Goal: Use online tool/utility: Use online tool/utility

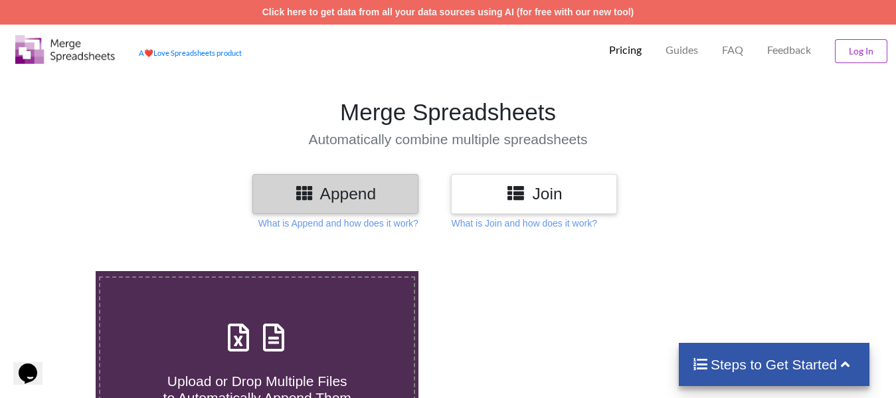
click at [337, 197] on h3 "Append" at bounding box center [335, 193] width 146 height 19
click at [310, 190] on icon at bounding box center [304, 192] width 19 height 17
click at [372, 181] on div "Append" at bounding box center [335, 193] width 166 height 39
click at [258, 357] on div "Upload or Drop Multiple Files to Automatically Append Them" at bounding box center [256, 362] width 313 height 90
click at [60, 271] on input "Upload or Drop Multiple Files to Automatically Append Them" at bounding box center [60, 271] width 0 height 0
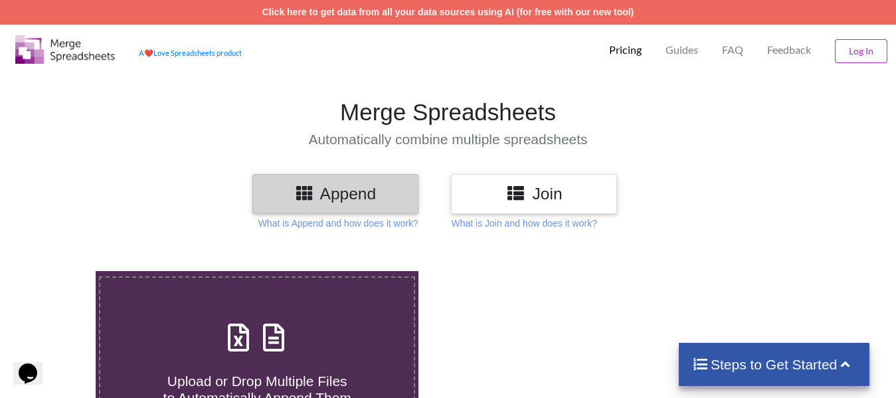
type input "C:\fakepath\DSR.xlsx"
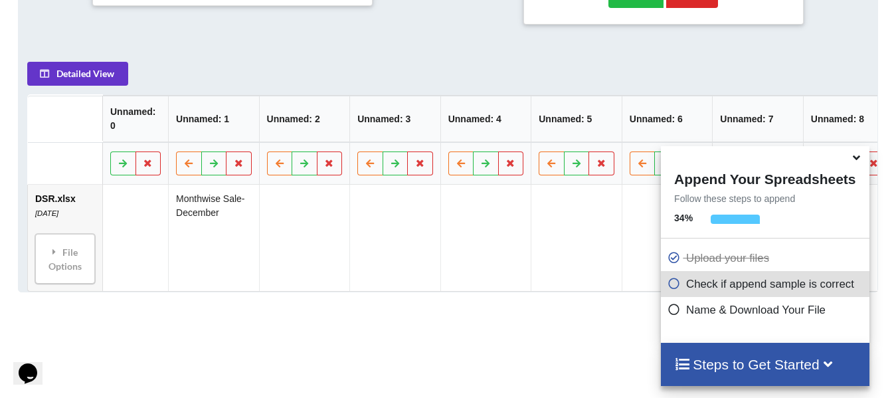
scroll to position [606, 0]
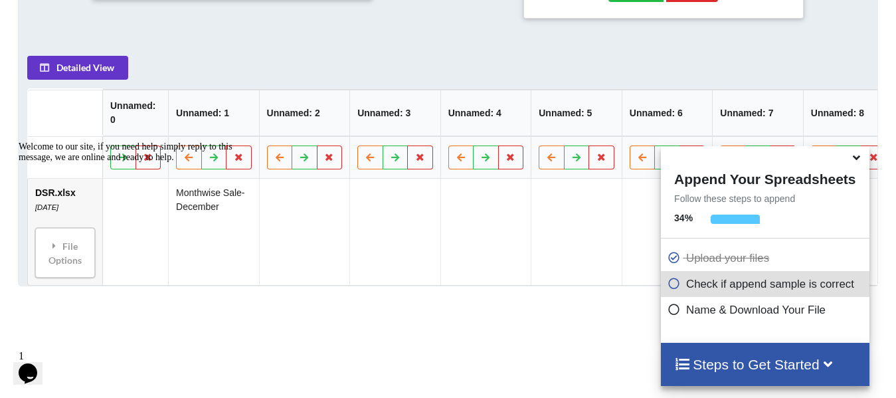
click at [768, 315] on p "Name & Download Your File" at bounding box center [766, 309] width 198 height 17
click at [671, 286] on icon at bounding box center [673, 281] width 13 height 11
click at [728, 363] on h4 "Steps to Get Started" at bounding box center [764, 364] width 181 height 17
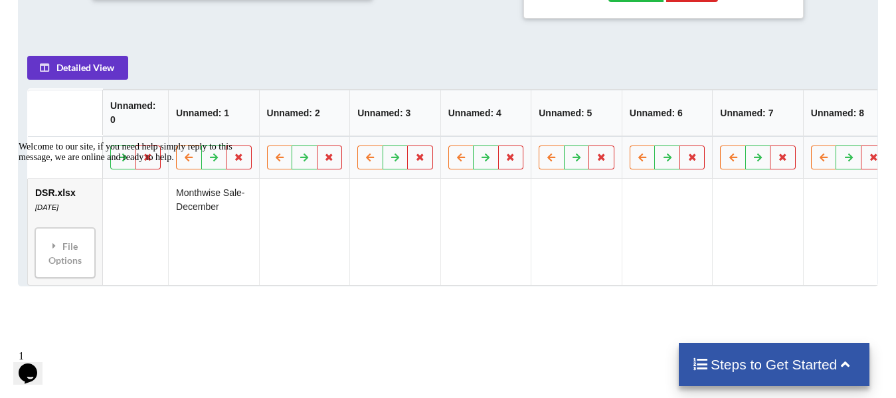
click at [728, 363] on h4 "Steps to Get Started" at bounding box center [774, 364] width 164 height 17
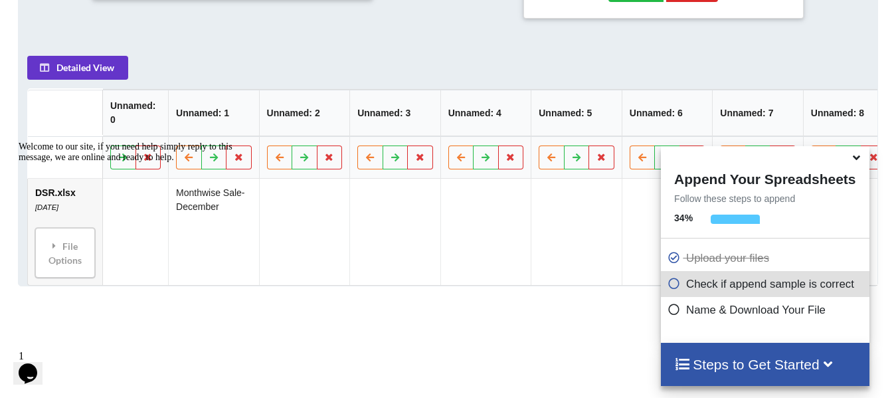
click at [728, 363] on h4 "Steps to Get Started" at bounding box center [764, 364] width 181 height 17
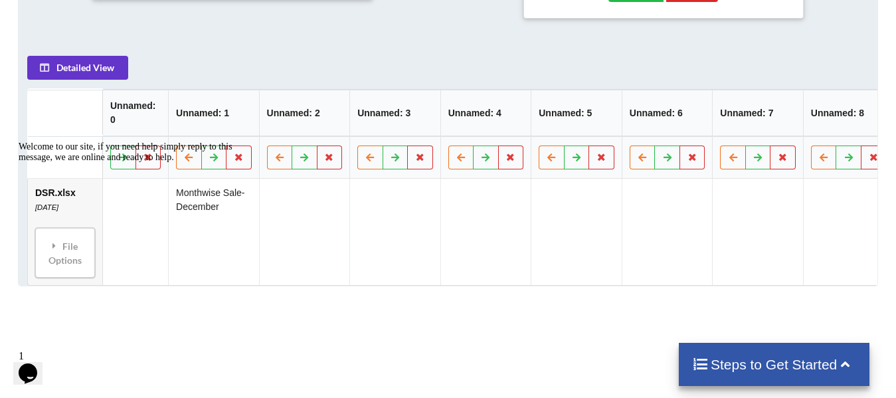
click at [728, 363] on h4 "Steps to Get Started" at bounding box center [774, 364] width 164 height 17
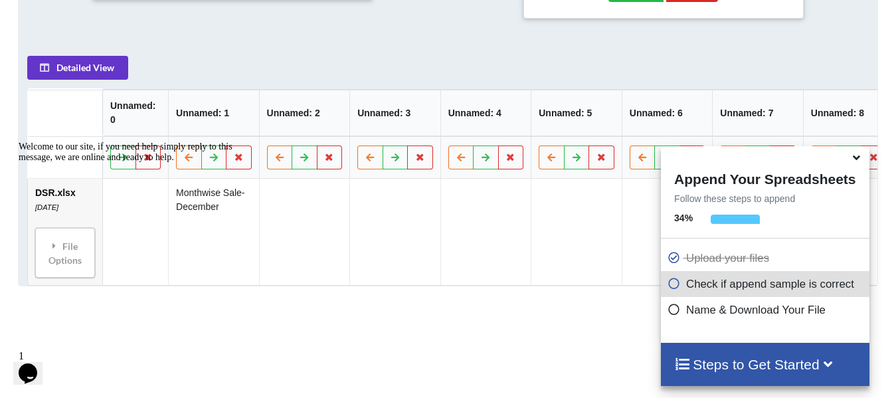
click at [672, 309] on icon at bounding box center [673, 306] width 13 height 11
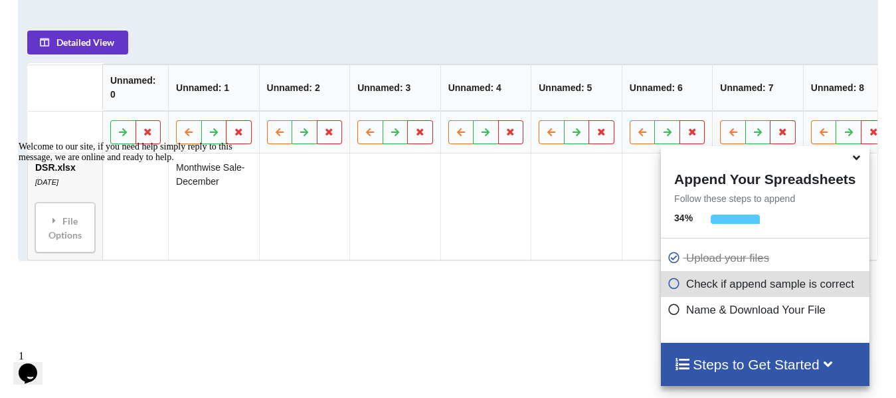
scroll to position [633, 0]
click at [685, 286] on p "Check if append sample is correct" at bounding box center [766, 284] width 198 height 17
click at [759, 370] on h4 "Steps to Get Started" at bounding box center [764, 364] width 181 height 17
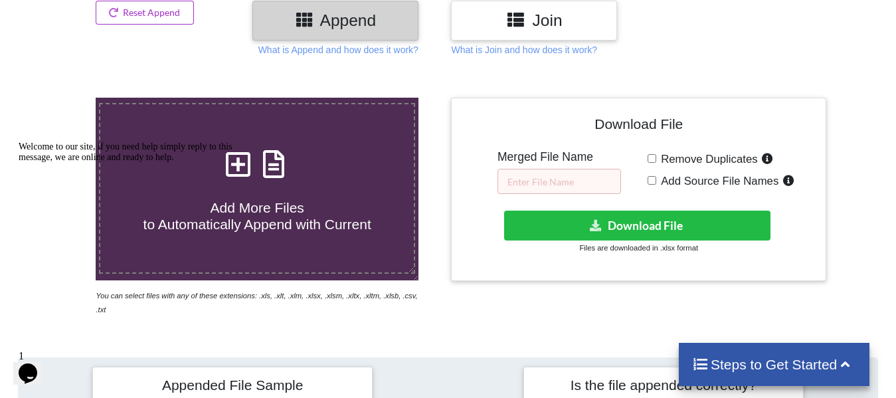
scroll to position [190, 0]
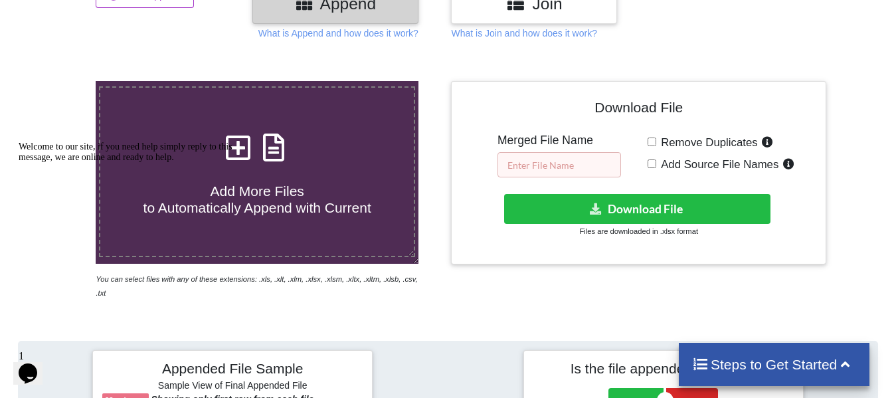
click at [565, 167] on input "text" at bounding box center [559, 164] width 124 height 25
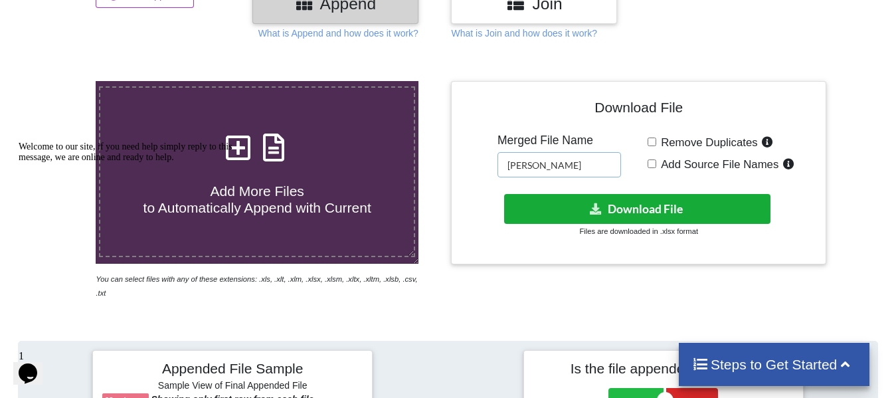
type input "[PERSON_NAME]"
click at [601, 209] on icon at bounding box center [596, 208] width 14 height 10
